Goal: Information Seeking & Learning: Find specific page/section

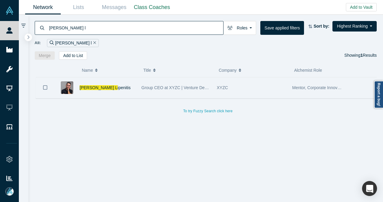
click at [120, 90] on div "[PERSON_NAME] L ipenitis" at bounding box center [108, 87] width 56 height 21
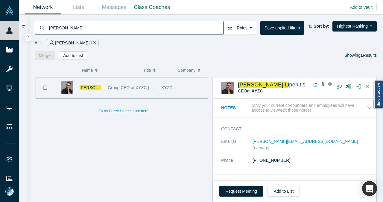
scroll to position [30, 0]
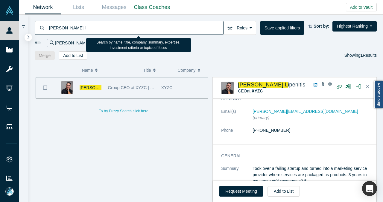
drag, startPoint x: 75, startPoint y: 29, endPoint x: 50, endPoint y: 32, distance: 25.6
click at [50, 32] on input "[PERSON_NAME] l" at bounding box center [136, 28] width 175 height 14
paste input "[URL][DOMAIN_NAME]"
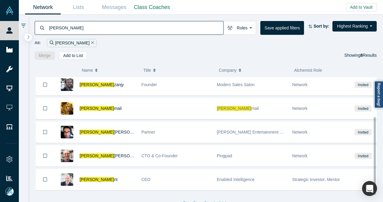
scroll to position [76, 0]
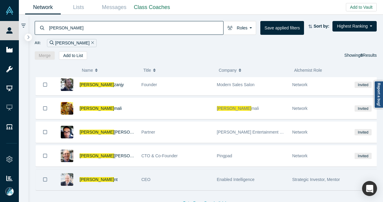
click at [119, 173] on div "[PERSON_NAME] nt" at bounding box center [108, 179] width 56 height 21
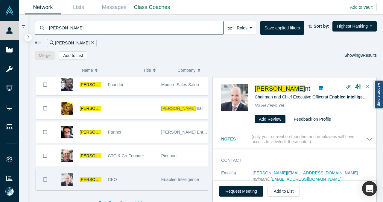
click at [319, 87] on icon at bounding box center [321, 88] width 4 height 5
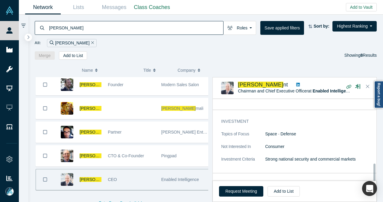
scroll to position [306, 0]
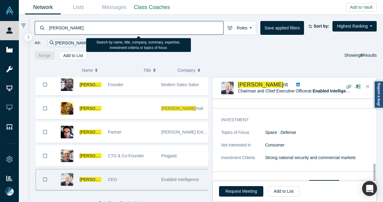
drag, startPoint x: 86, startPoint y: 28, endPoint x: 39, endPoint y: 30, distance: 47.4
click at [39, 31] on div "[PERSON_NAME]" at bounding box center [129, 28] width 189 height 14
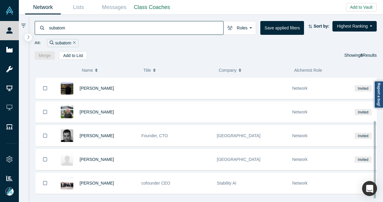
scroll to position [76, 0]
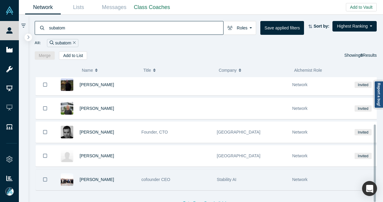
type input "subatom"
click at [128, 173] on div "[PERSON_NAME]" at bounding box center [108, 179] width 56 height 21
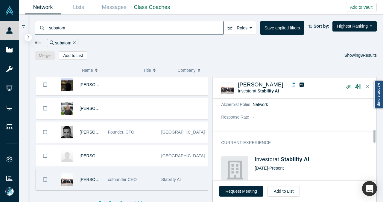
scroll to position [240, 0]
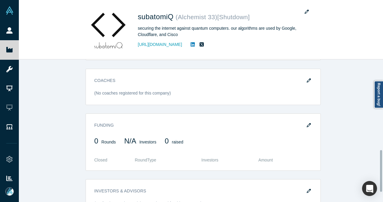
scroll to position [329, 0]
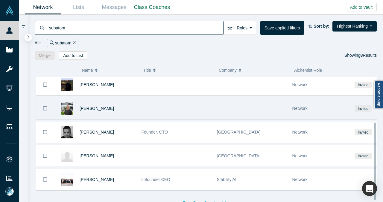
scroll to position [76, 0]
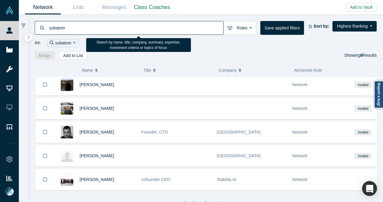
drag, startPoint x: 75, startPoint y: 27, endPoint x: 28, endPoint y: 23, distance: 46.9
click at [33, 30] on div "subatom Roles Founders Faculty Mentors Alumni Mentor Angels VCs Corporate Innov…" at bounding box center [205, 37] width 355 height 45
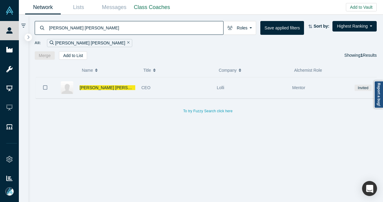
click at [123, 88] on div "Alex Adelma n" at bounding box center [108, 87] width 56 height 21
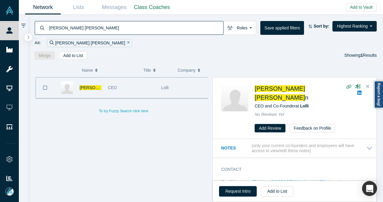
drag, startPoint x: 83, startPoint y: 29, endPoint x: 36, endPoint y: 33, distance: 47.1
click at [36, 33] on div "alex adelma" at bounding box center [129, 28] width 189 height 14
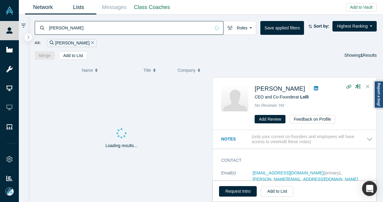
type input "alexander fa"
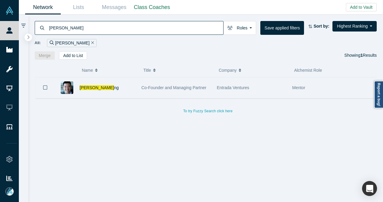
click at [137, 91] on div "Alexander Fa ng" at bounding box center [96, 87] width 84 height 21
